Goal: Task Accomplishment & Management: Manage account settings

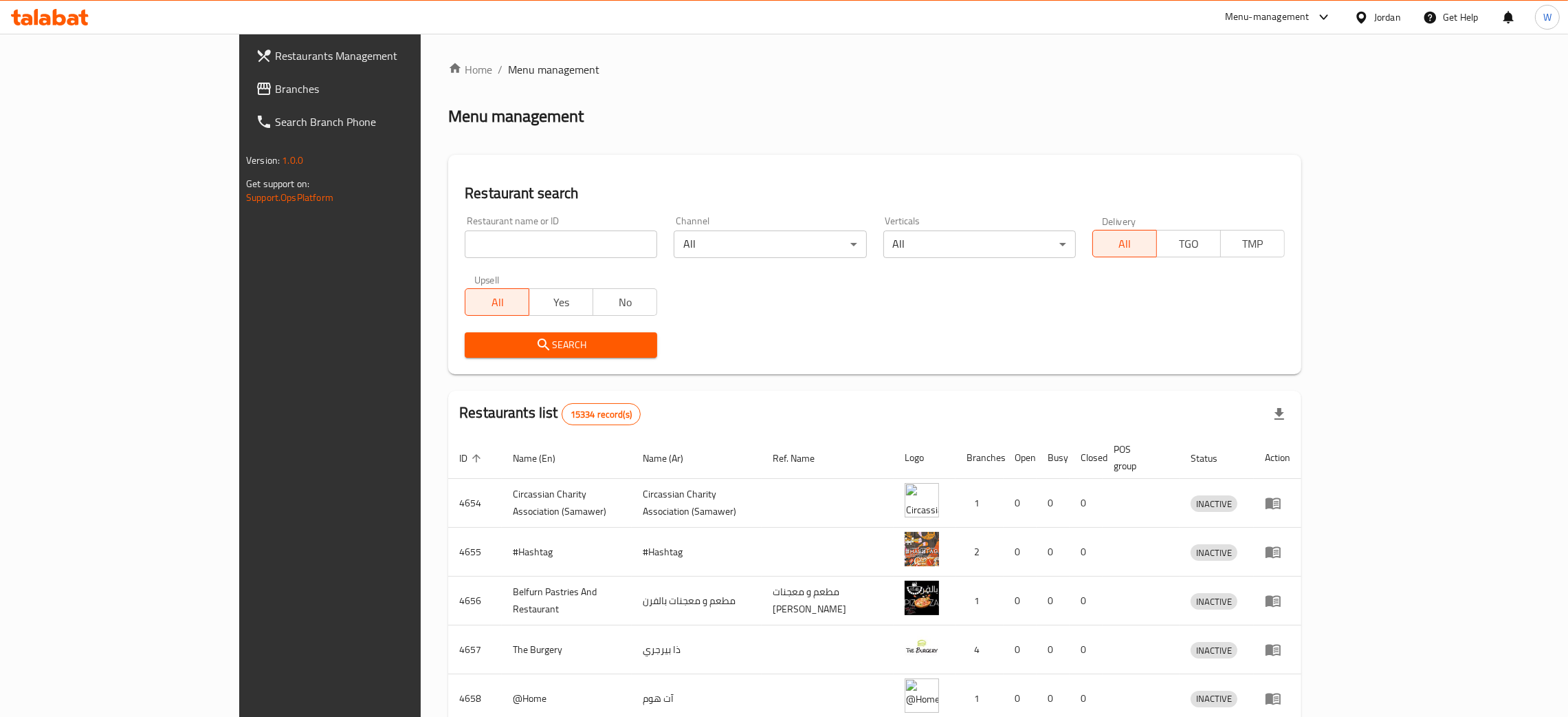
click at [464, 247] on input "search" at bounding box center [560, 244] width 192 height 28
type input "alissar"
click button "Search" at bounding box center [560, 345] width 192 height 26
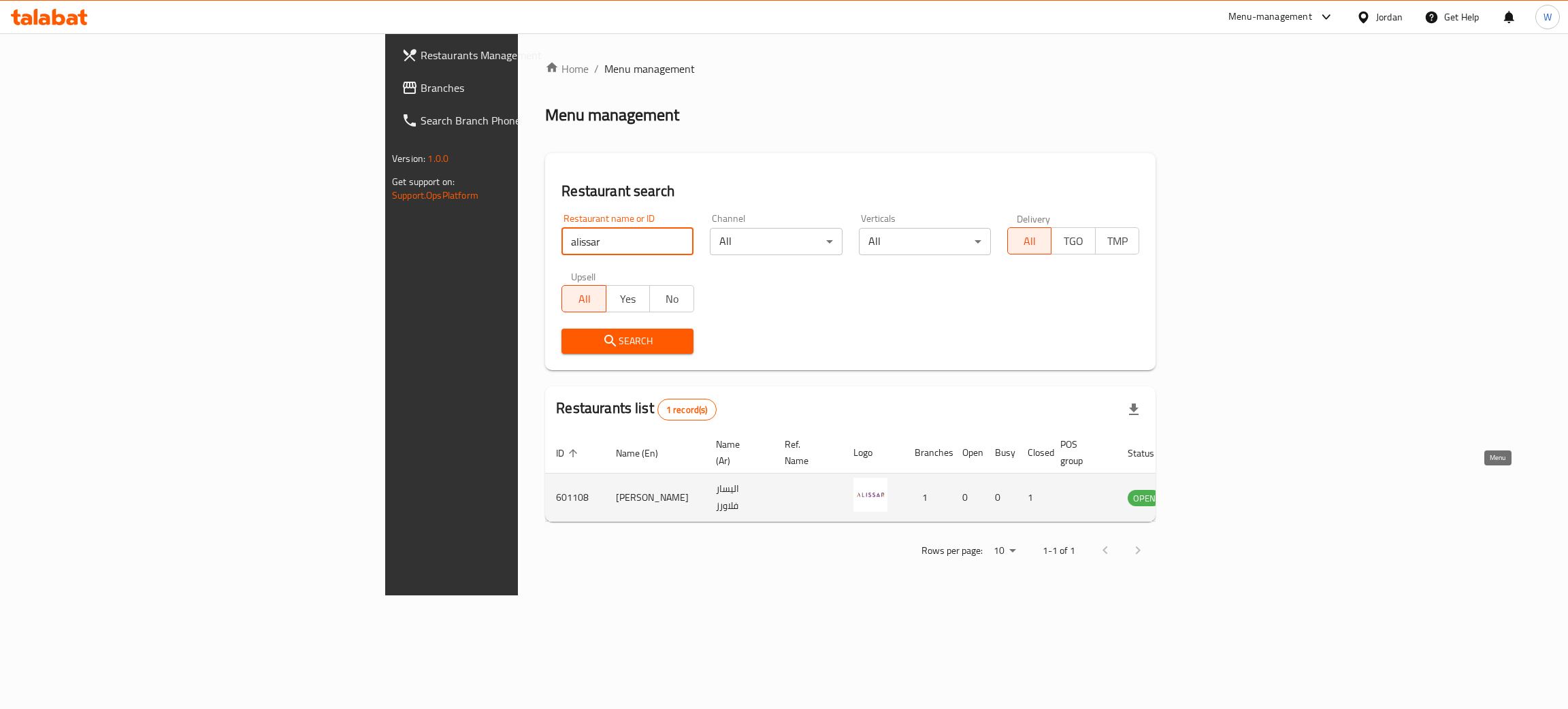
click at [1214, 493] on icon "enhanced table" at bounding box center [1208, 498] width 15 height 11
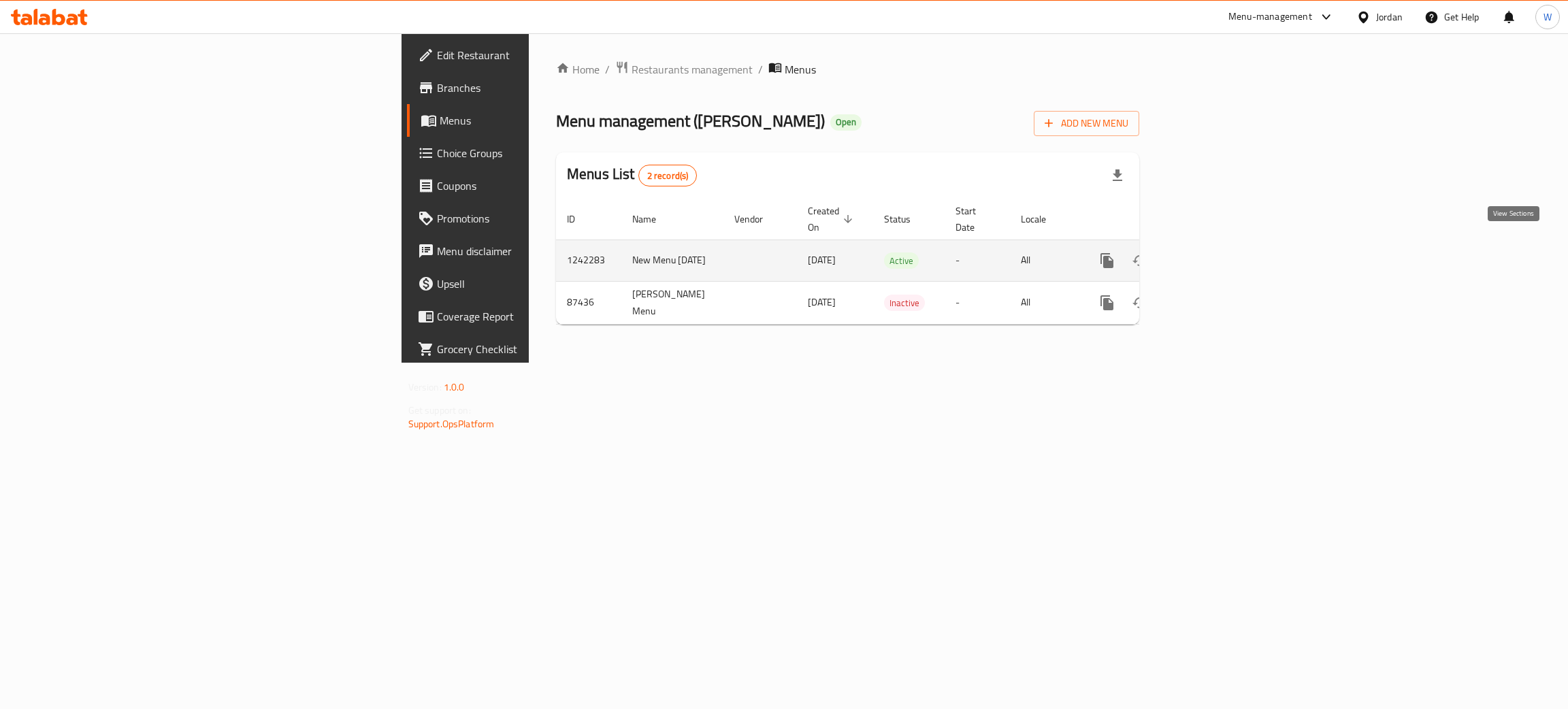
click at [1222, 256] on link "enhanced table" at bounding box center [1205, 260] width 33 height 33
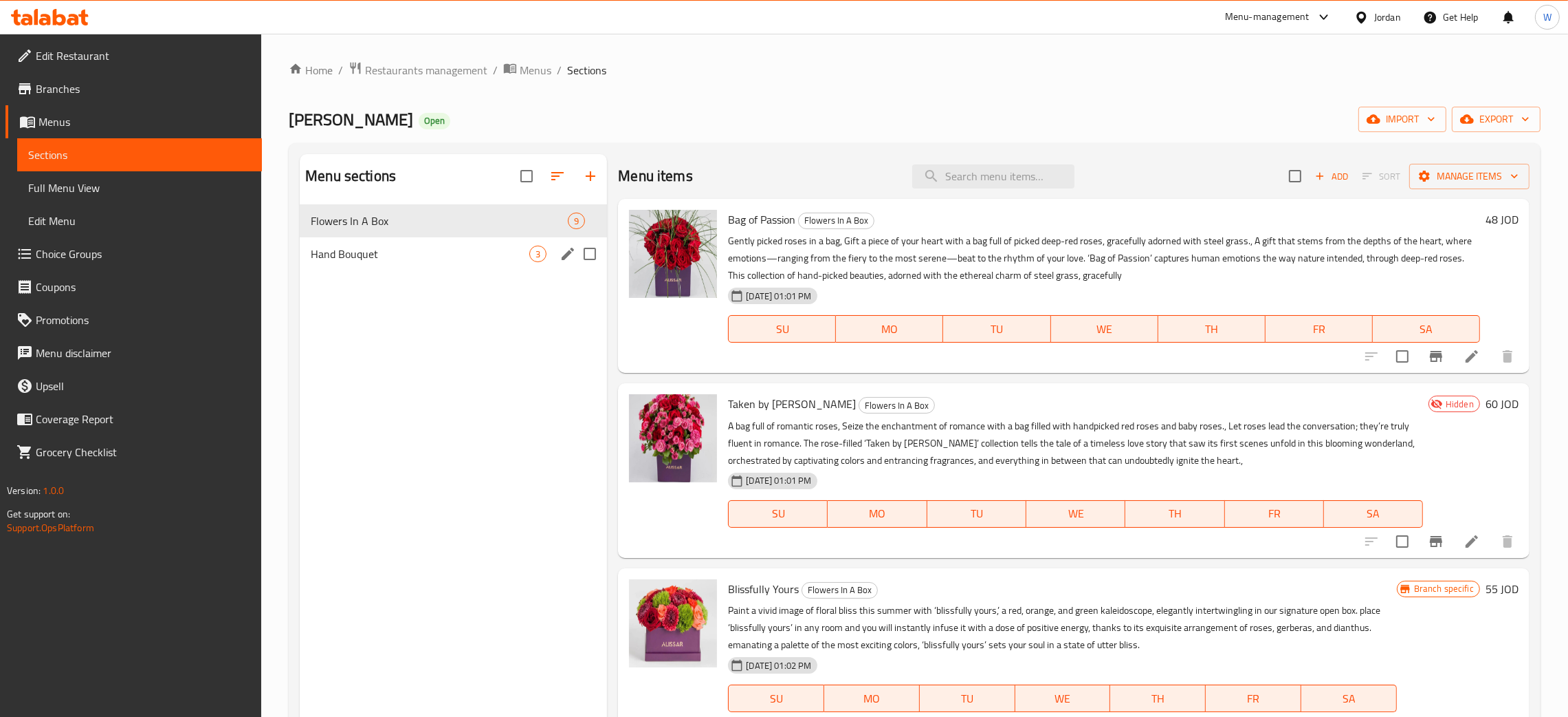
click at [370, 245] on div "Hand Bouquet 3" at bounding box center [454, 253] width 308 height 33
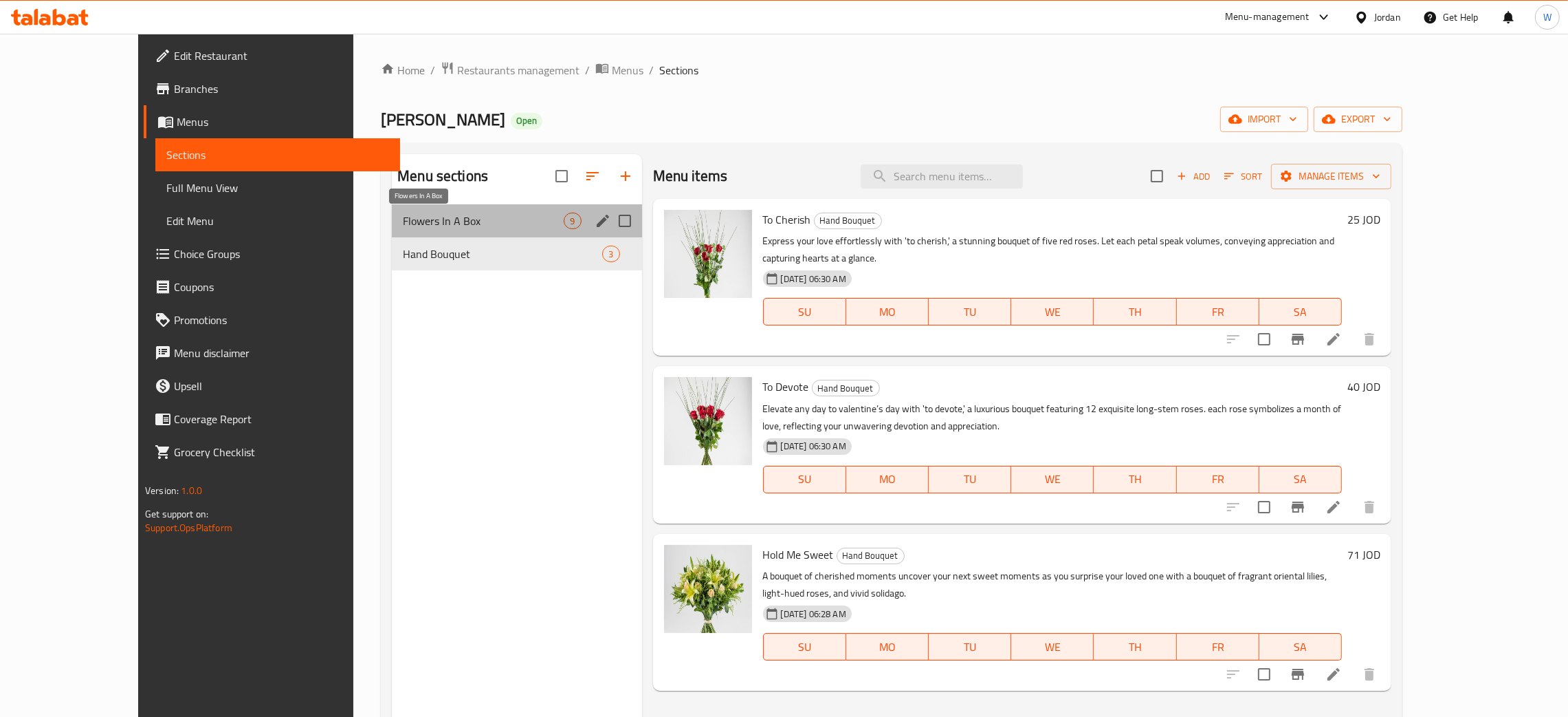
click at [403, 223] on span "Flowers In A Box" at bounding box center [483, 220] width 161 height 16
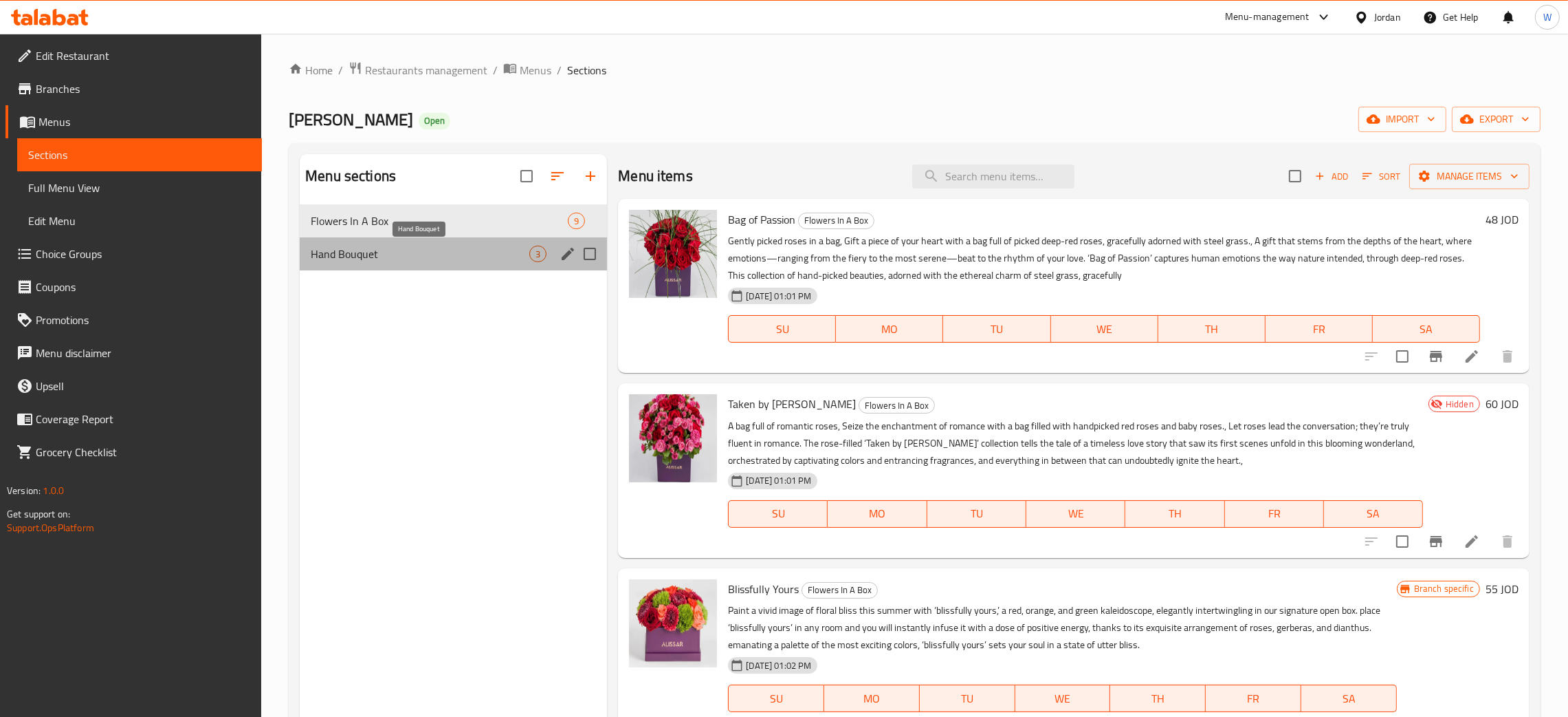
click at [385, 251] on span "Hand Bouquet" at bounding box center [419, 253] width 219 height 16
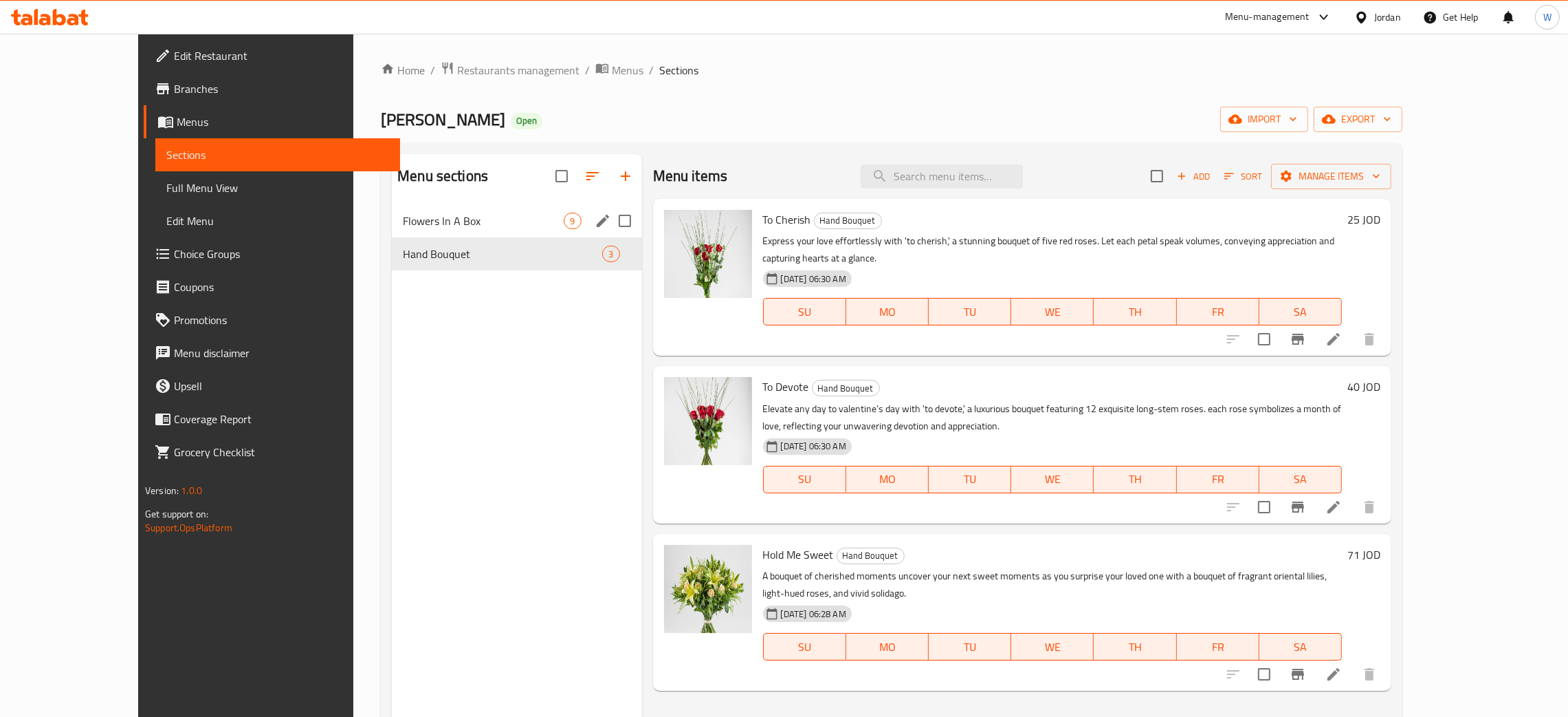
click at [392, 231] on div "Flowers In A Box 9" at bounding box center [516, 221] width 249 height 33
